Goal: Navigation & Orientation: Find specific page/section

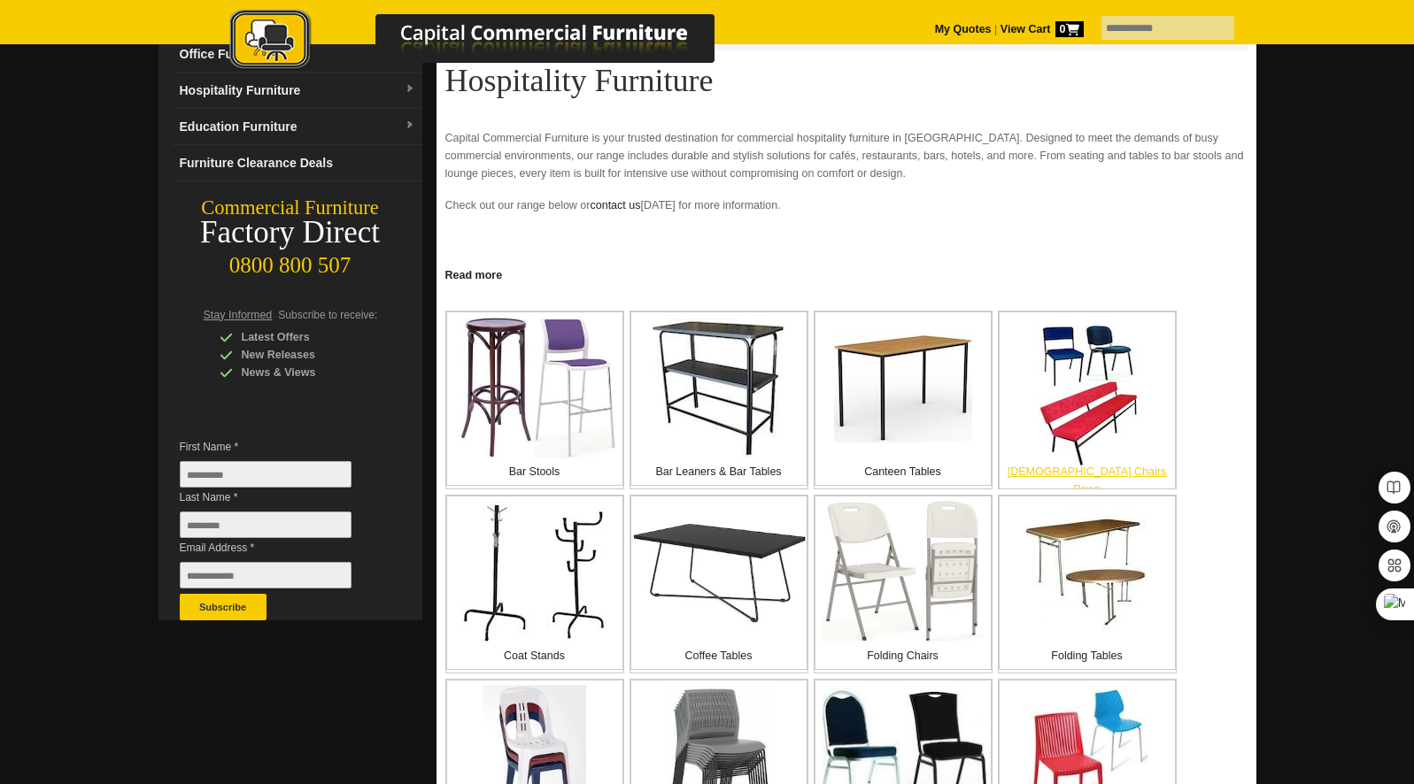
scroll to position [180, 0]
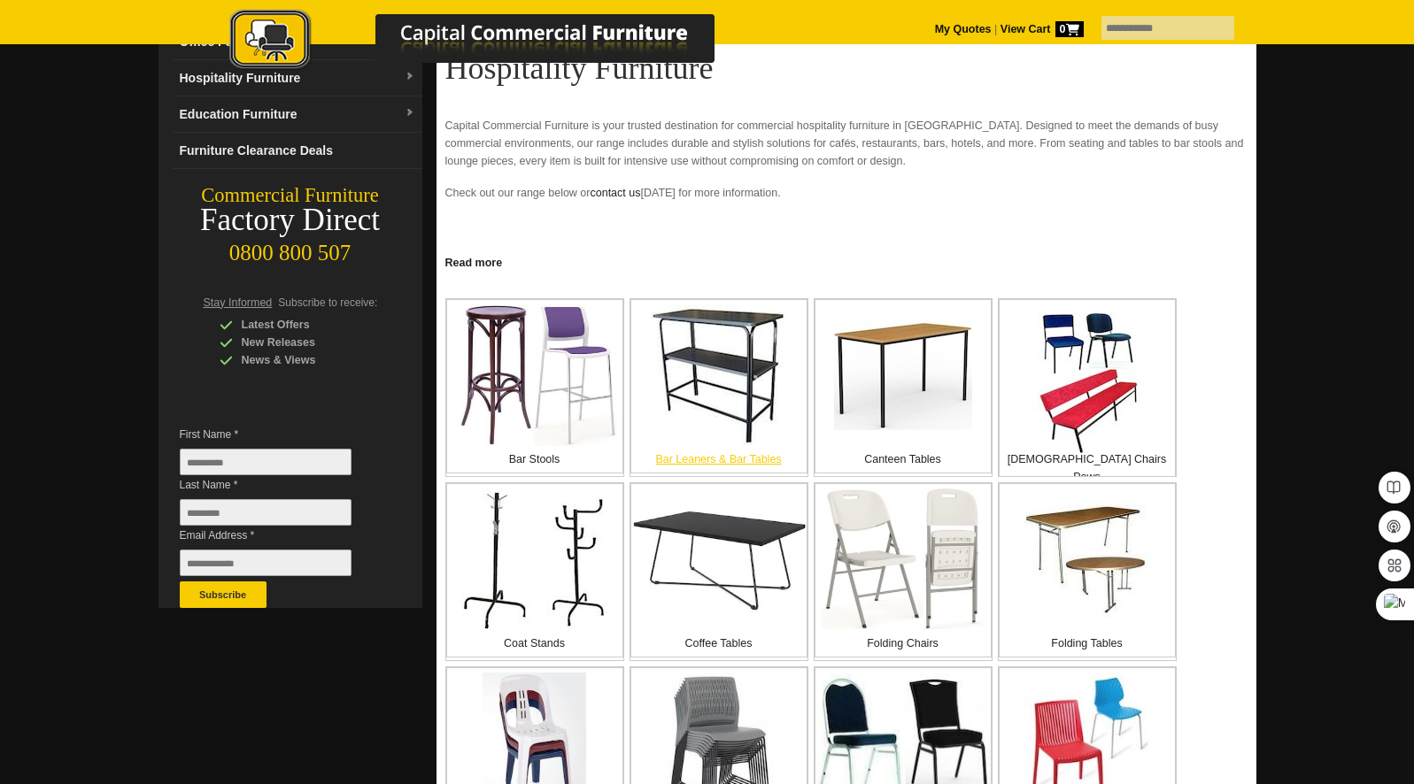
click at [713, 377] on img at bounding box center [719, 376] width 138 height 142
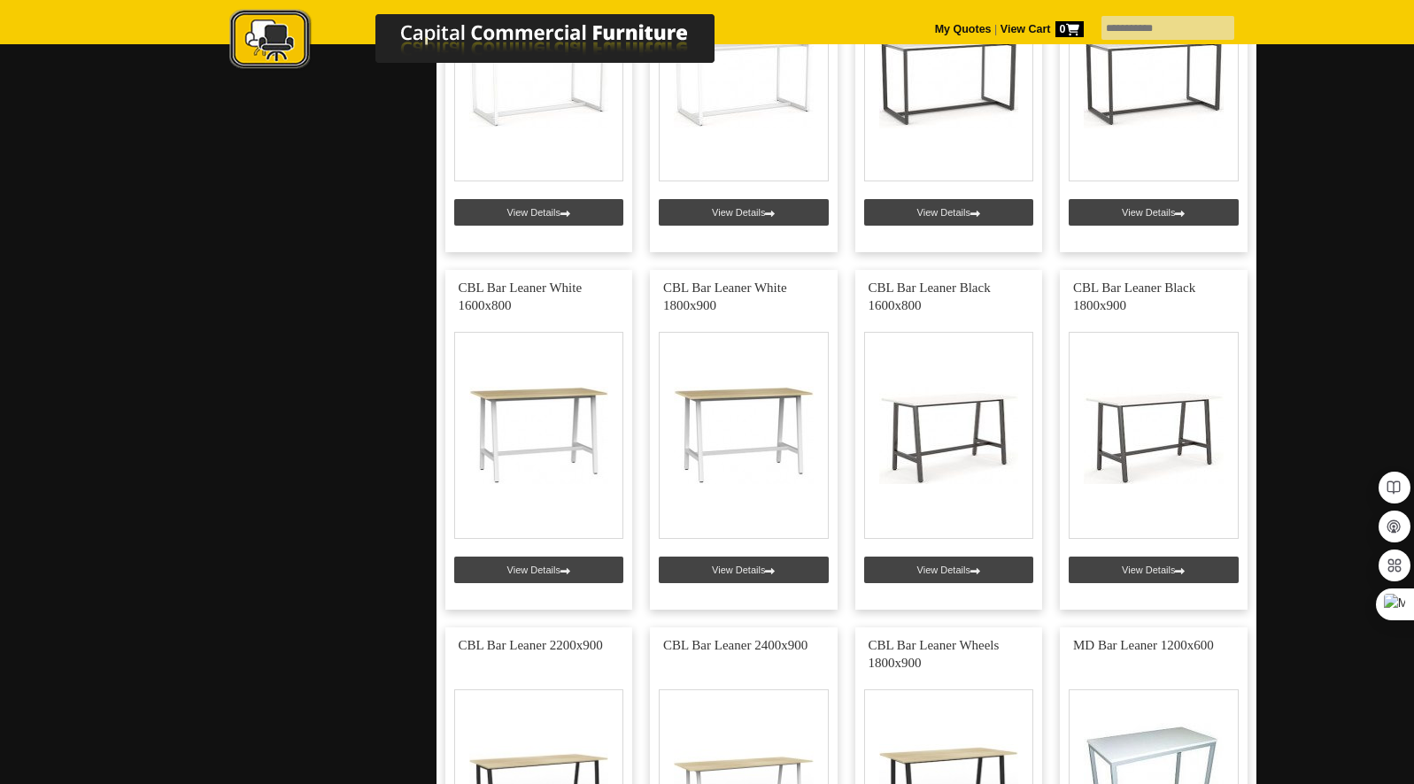
scroll to position [924, 0]
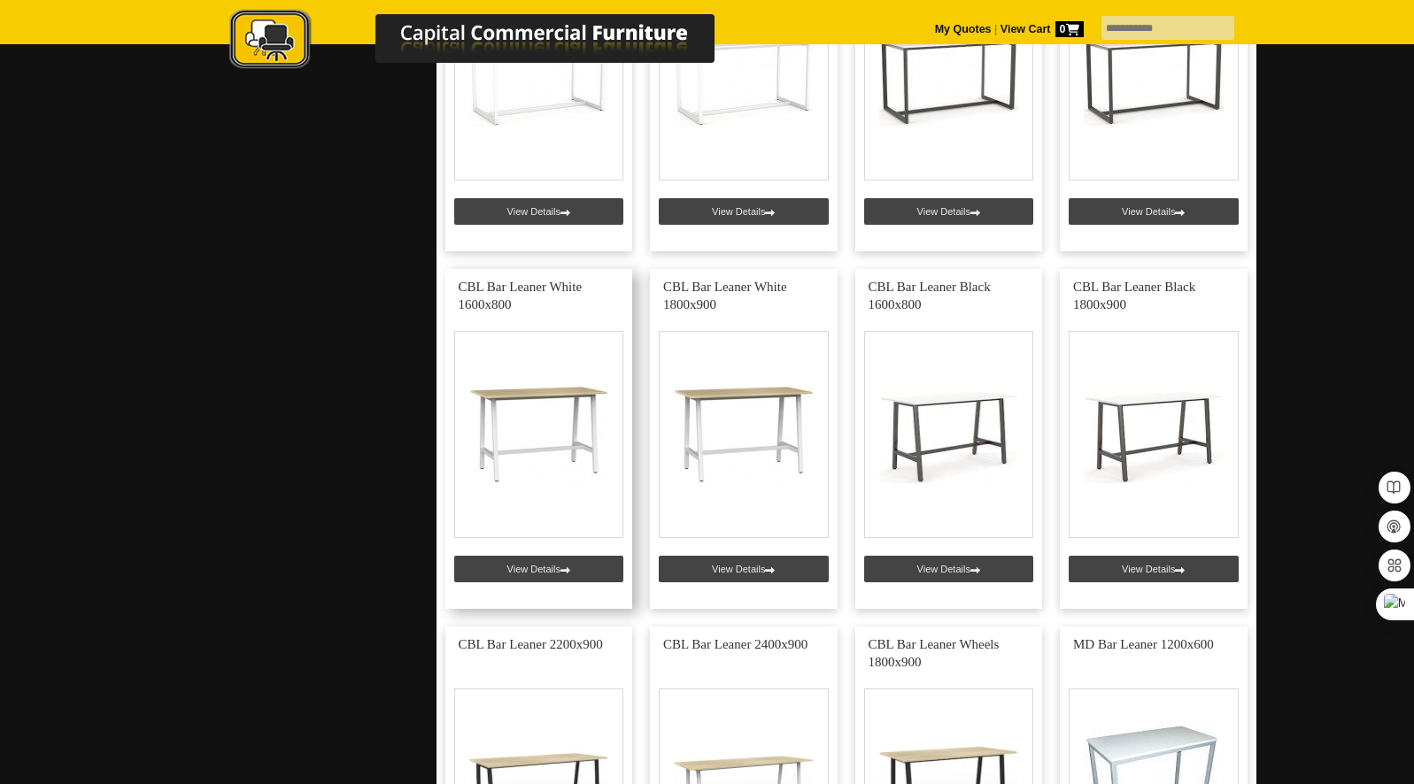
click at [557, 390] on link at bounding box center [539, 439] width 188 height 340
